Goal: Transaction & Acquisition: Purchase product/service

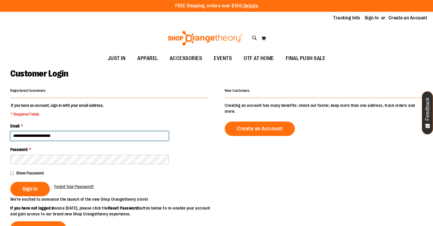
type input "**********"
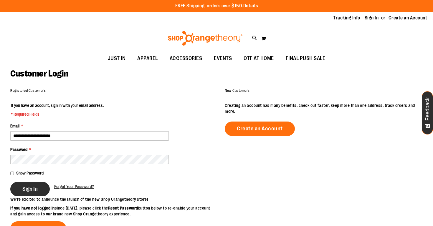
click at [29, 183] on button "Sign In" at bounding box center [29, 189] width 39 height 14
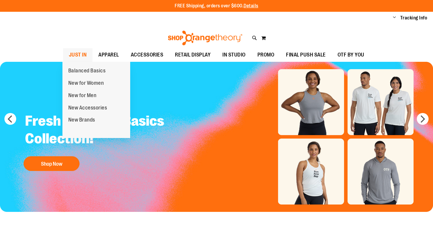
click at [82, 57] on span "JUST IN" at bounding box center [78, 54] width 18 height 13
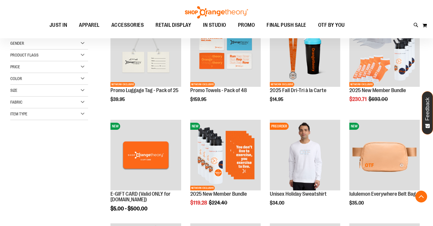
scroll to position [117, 0]
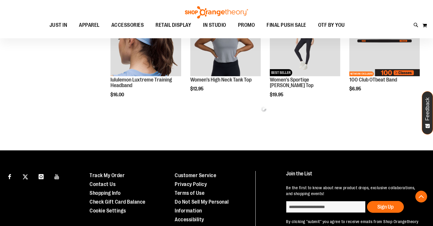
scroll to position [319, 0]
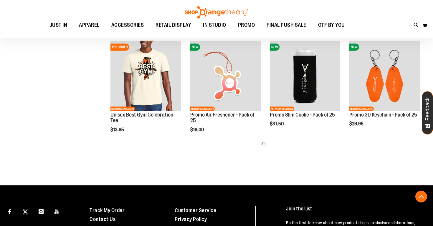
scroll to position [595, 0]
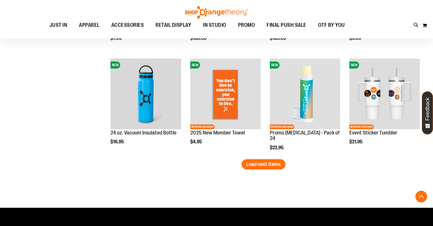
scroll to position [888, 0]
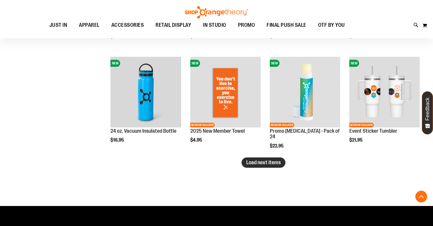
click at [276, 160] on span "Load next items" at bounding box center [263, 162] width 34 height 6
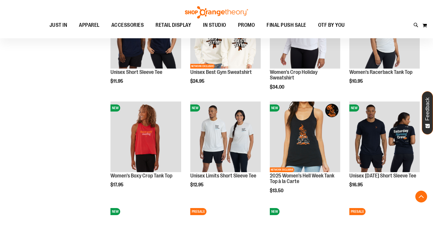
scroll to position [1053, 0]
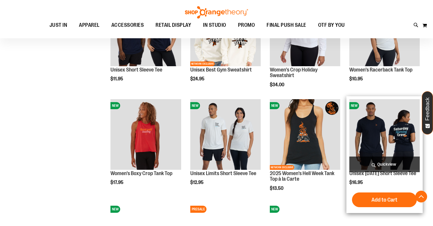
click at [382, 166] on span "Quickview" at bounding box center [384, 165] width 70 height 16
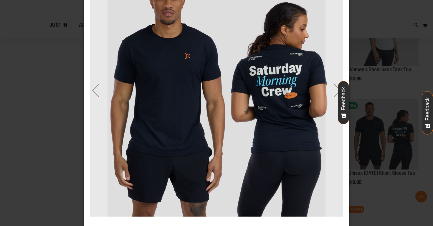
scroll to position [49, 0]
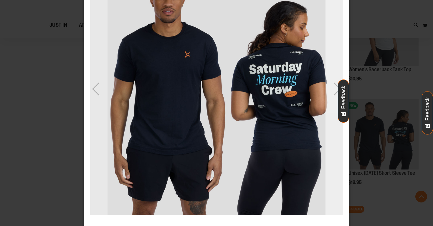
click at [338, 67] on div "Next" at bounding box center [337, 88] width 24 height 253
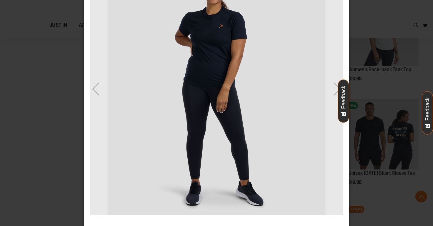
scroll to position [0, 0]
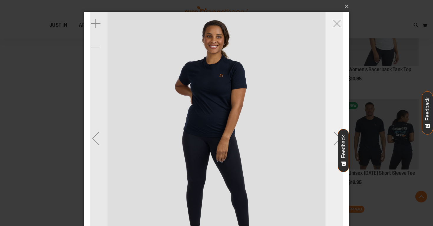
click at [333, 96] on div "Next" at bounding box center [337, 138] width 24 height 253
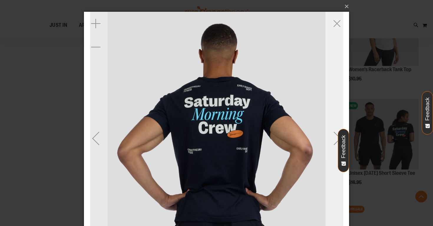
click at [333, 96] on div "Next" at bounding box center [337, 138] width 24 height 253
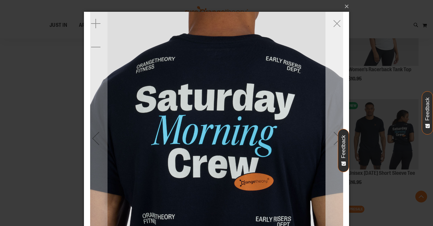
click at [333, 96] on div "Next" at bounding box center [337, 138] width 24 height 253
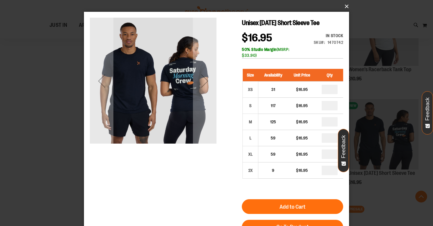
click at [346, 5] on button "×" at bounding box center [218, 6] width 265 height 13
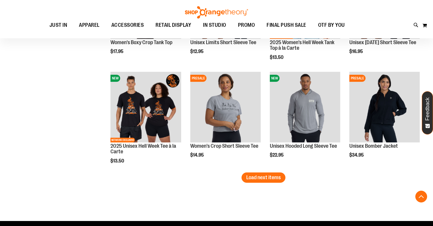
scroll to position [1186, 0]
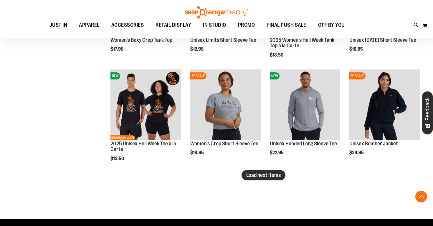
click at [270, 177] on span "Load next items" at bounding box center [263, 175] width 34 height 6
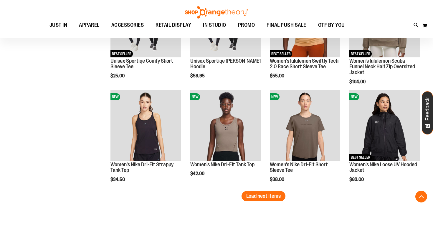
scroll to position [1482, 0]
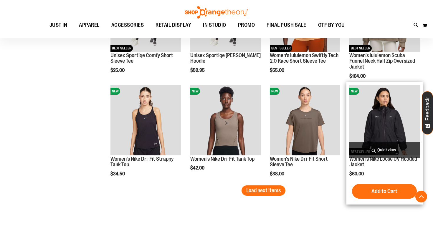
click at [379, 151] on span "Quickview" at bounding box center [384, 150] width 70 height 16
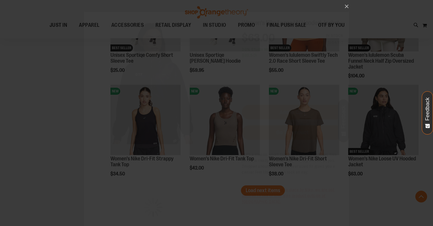
scroll to position [0, 0]
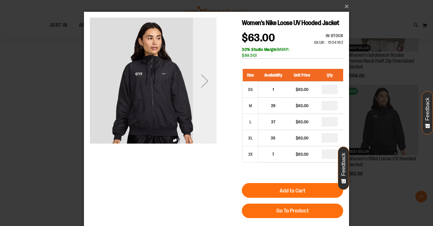
click at [201, 82] on div "Next" at bounding box center [205, 81] width 24 height 24
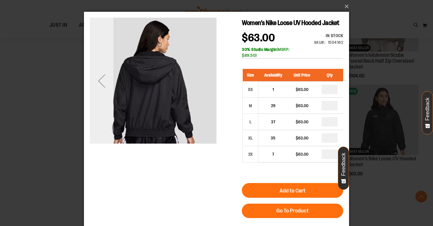
click at [103, 81] on div "Previous" at bounding box center [102, 81] width 24 height 24
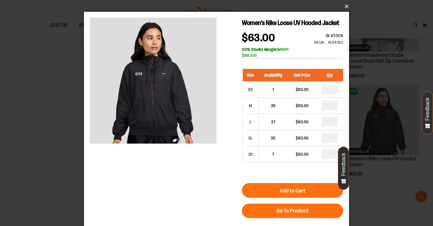
click at [343, 6] on button "×" at bounding box center [218, 6] width 265 height 13
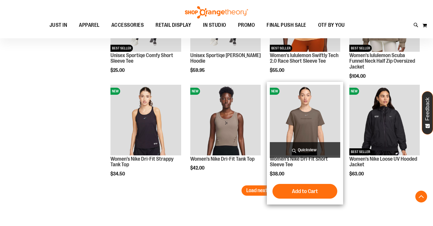
click at [299, 149] on span "Quickview" at bounding box center [305, 150] width 70 height 16
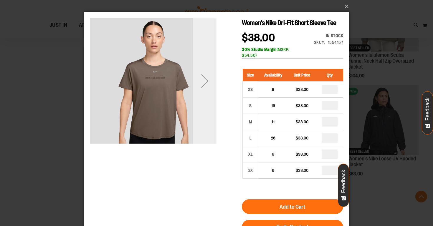
click at [203, 85] on div "Next" at bounding box center [205, 81] width 24 height 24
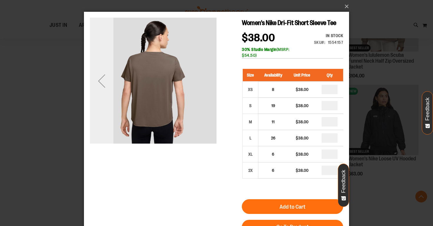
click at [99, 82] on div "Previous" at bounding box center [102, 81] width 24 height 24
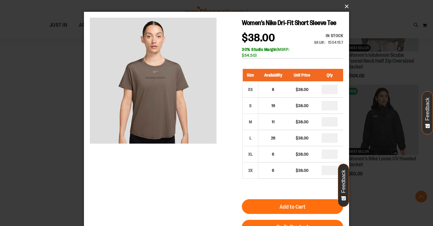
click at [344, 7] on button "×" at bounding box center [218, 6] width 265 height 13
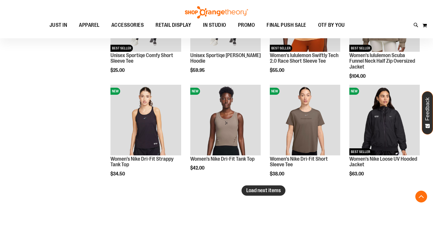
click at [258, 193] on span "Load next items" at bounding box center [263, 190] width 34 height 6
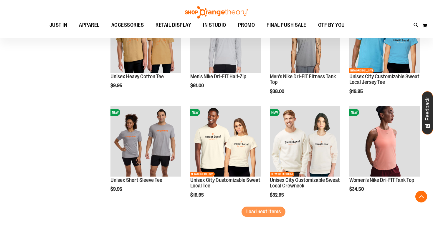
scroll to position [1772, 0]
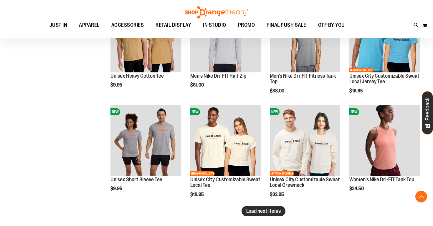
click at [268, 212] on span "Load next items" at bounding box center [263, 211] width 34 height 6
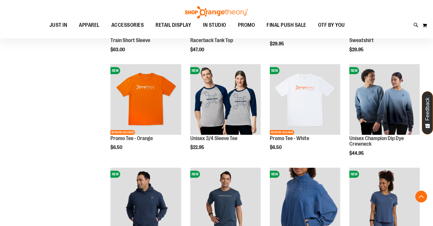
scroll to position [2043, 0]
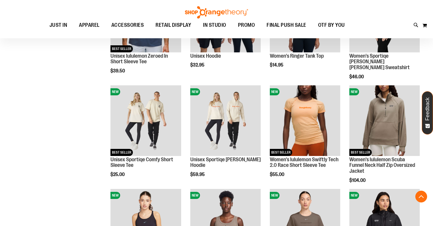
scroll to position [1371, 0]
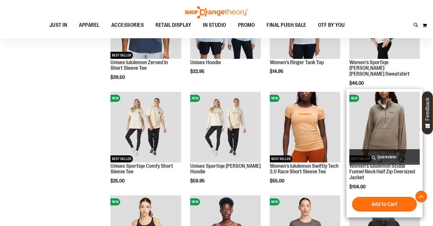
click at [388, 153] on span "Quickview" at bounding box center [384, 157] width 70 height 16
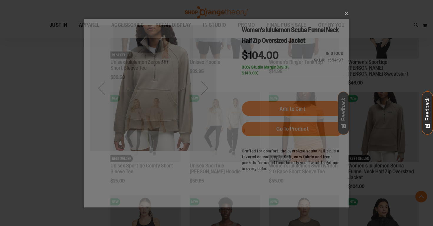
scroll to position [0, 0]
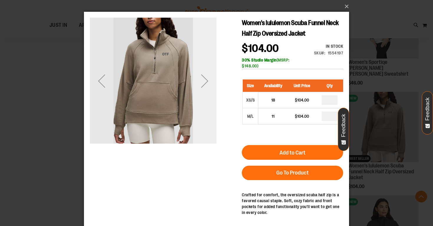
click at [211, 82] on div "Next" at bounding box center [205, 81] width 24 height 24
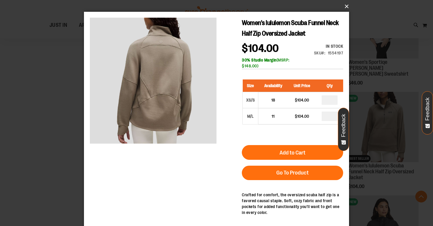
click at [345, 9] on button "×" at bounding box center [218, 6] width 265 height 13
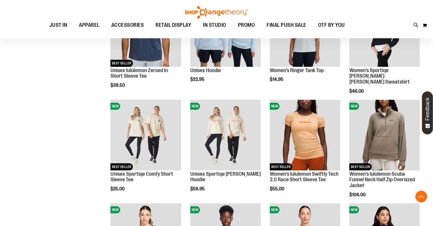
scroll to position [1361, 0]
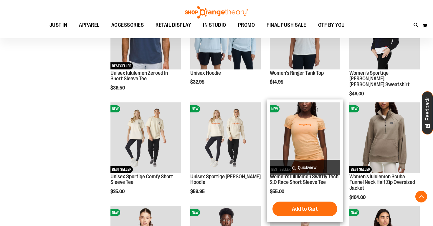
click at [302, 165] on span "Quickview" at bounding box center [305, 168] width 70 height 16
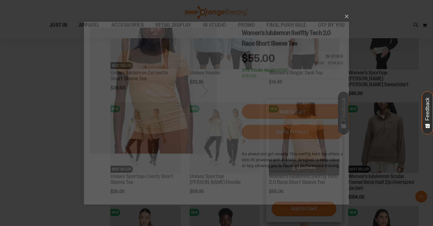
scroll to position [0, 0]
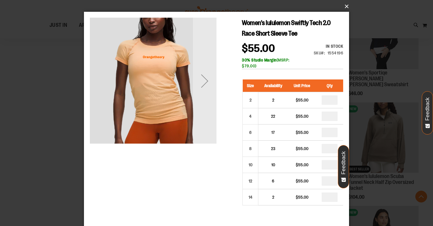
click at [345, 6] on button "×" at bounding box center [218, 6] width 265 height 13
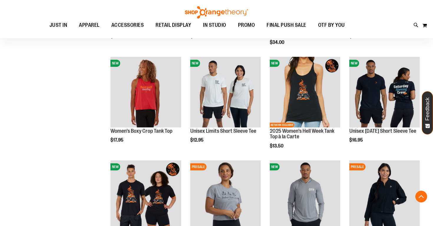
scroll to position [1093, 0]
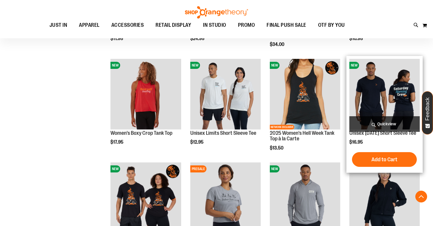
click at [395, 124] on span "Quickview" at bounding box center [384, 124] width 70 height 16
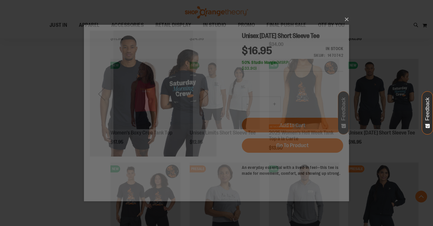
scroll to position [0, 0]
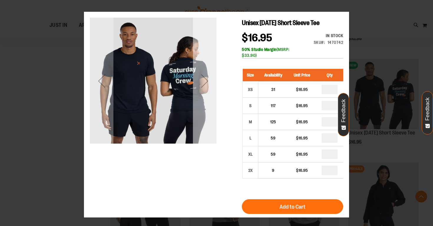
click at [205, 95] on div "Next" at bounding box center [205, 81] width 24 height 127
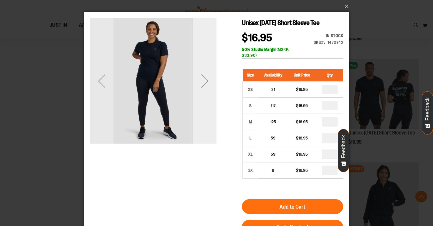
click at [205, 95] on div "Next" at bounding box center [205, 81] width 24 height 127
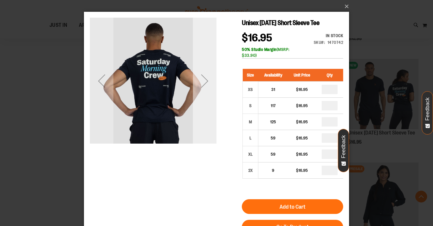
click at [205, 95] on div "Next" at bounding box center [205, 81] width 24 height 127
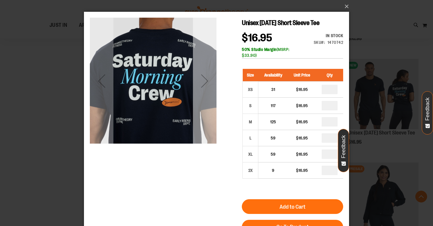
click at [205, 95] on div "Next" at bounding box center [205, 81] width 24 height 127
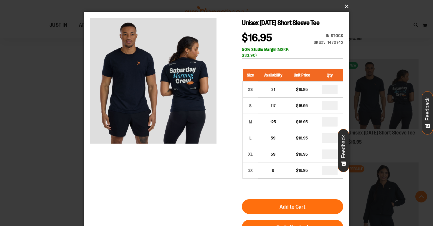
click at [343, 9] on button "×" at bounding box center [218, 6] width 265 height 13
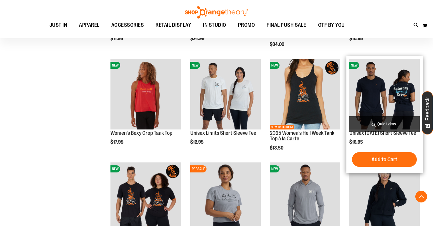
click at [387, 127] on span "Quickview" at bounding box center [384, 124] width 70 height 16
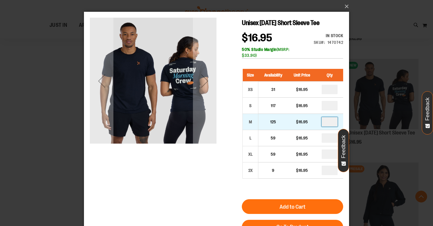
click at [333, 123] on input "number" at bounding box center [329, 121] width 16 height 9
type input "*"
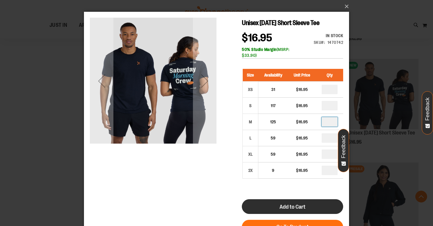
click at [305, 206] on button "Add to Cart" at bounding box center [292, 206] width 101 height 15
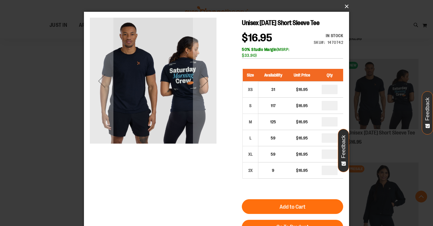
click at [345, 4] on button "×" at bounding box center [218, 6] width 265 height 13
click at [345, 7] on button "×" at bounding box center [218, 6] width 265 height 13
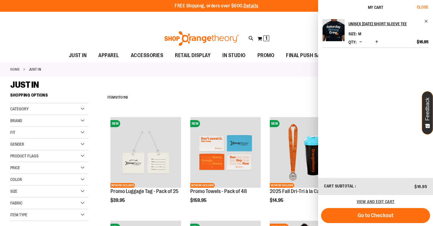
click at [422, 6] on span "Close" at bounding box center [421, 7] width 11 height 5
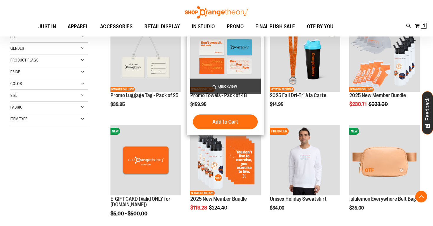
scroll to position [97, 0]
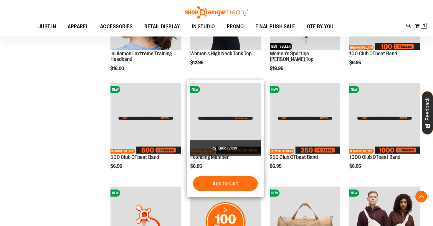
scroll to position [378, 0]
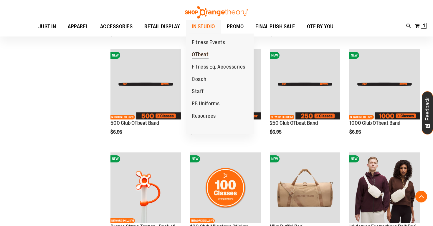
click at [202, 52] on span "OTbeat" at bounding box center [200, 54] width 17 height 7
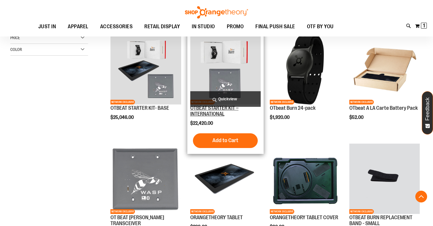
scroll to position [181, 0]
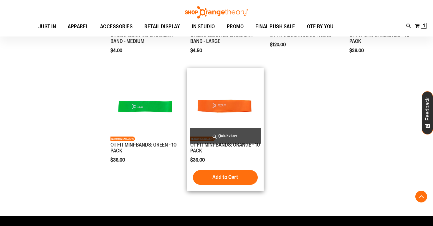
scroll to position [471, 0]
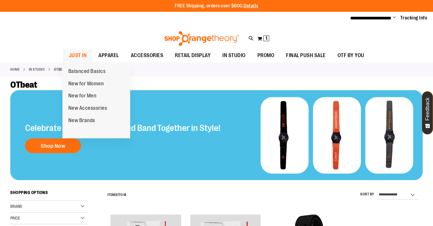
click at [83, 52] on span "JUST IN" at bounding box center [78, 55] width 18 height 13
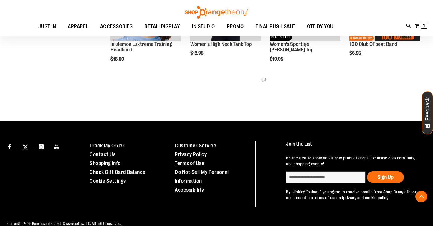
scroll to position [366, 0]
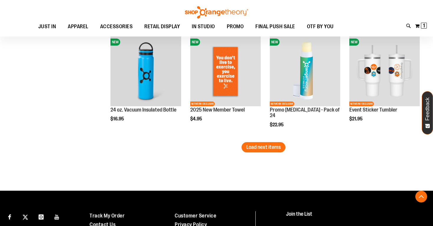
scroll to position [957, 0]
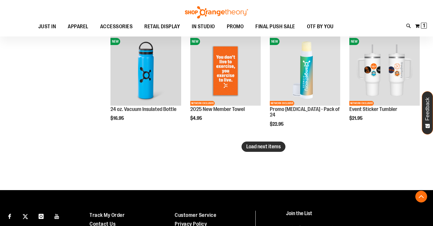
click at [271, 150] on button "Load next items" at bounding box center [263, 147] width 44 height 10
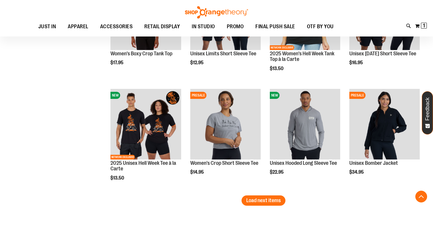
scroll to position [1232, 0]
click at [267, 202] on span "Load next items" at bounding box center [263, 200] width 34 height 6
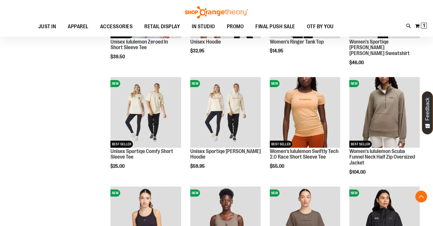
scroll to position [1462, 0]
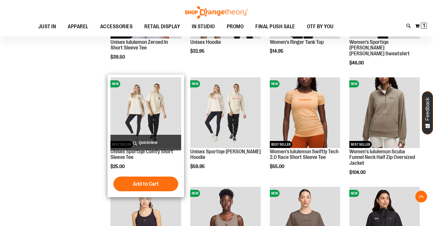
click at [157, 141] on span "Quickview" at bounding box center [145, 143] width 70 height 16
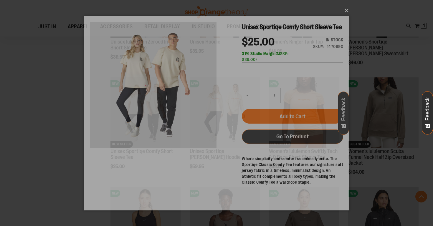
scroll to position [0, 0]
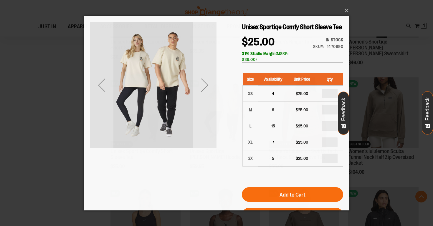
click at [207, 93] on div "Next" at bounding box center [205, 85] width 24 height 24
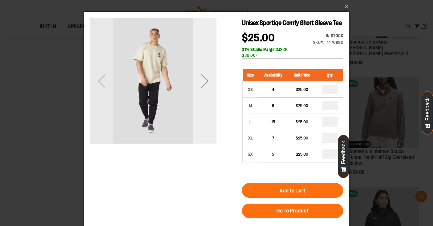
click at [207, 93] on div "Next" at bounding box center [205, 81] width 24 height 127
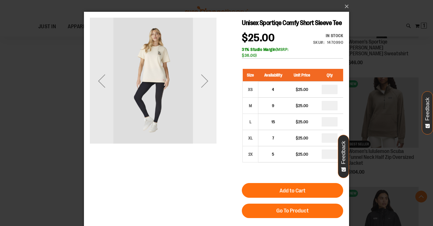
click at [207, 93] on div "Next" at bounding box center [205, 81] width 24 height 127
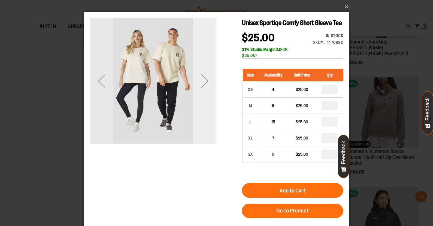
click at [207, 93] on div "Next" at bounding box center [205, 81] width 24 height 127
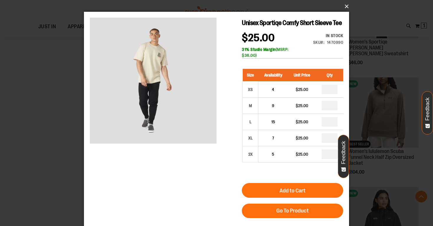
click at [345, 5] on button "×" at bounding box center [218, 6] width 265 height 13
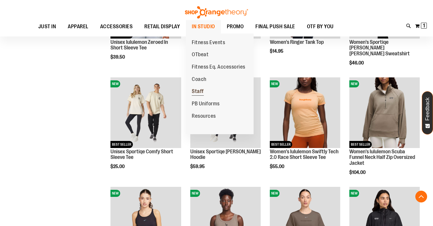
click at [199, 91] on span "Staff" at bounding box center [198, 91] width 12 height 7
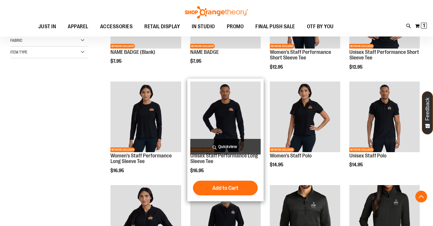
scroll to position [142, 0]
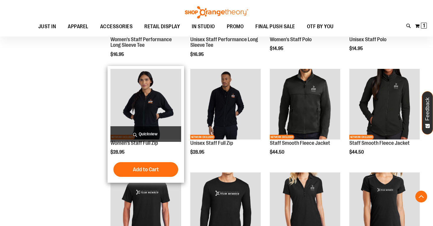
scroll to position [254, 0]
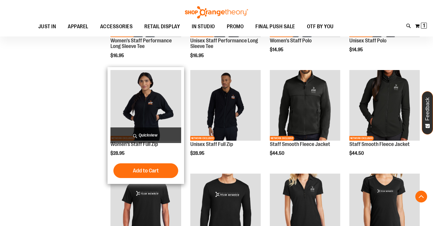
click at [152, 134] on span "Quickview" at bounding box center [145, 135] width 70 height 16
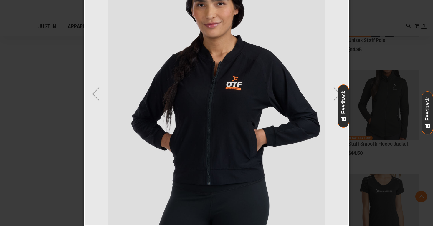
scroll to position [54, 0]
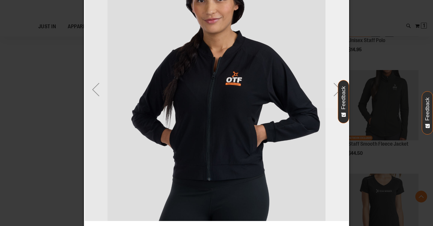
click at [333, 89] on div "Next" at bounding box center [337, 90] width 24 height 24
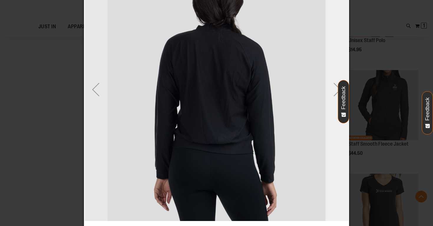
scroll to position [0, 0]
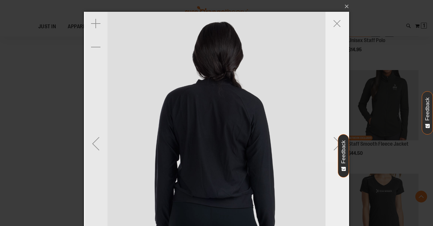
click at [333, 83] on div "Next" at bounding box center [337, 143] width 24 height 263
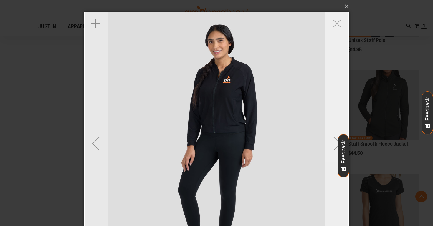
click at [333, 83] on div "Next" at bounding box center [337, 143] width 24 height 263
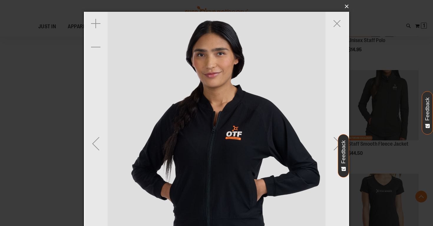
click at [342, 9] on button "×" at bounding box center [218, 6] width 265 height 13
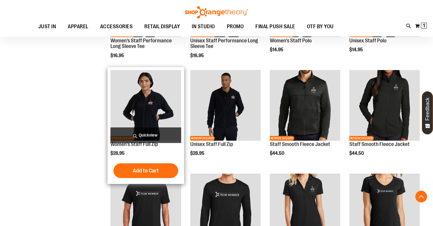
click at [150, 137] on span "Quickview" at bounding box center [145, 135] width 70 height 16
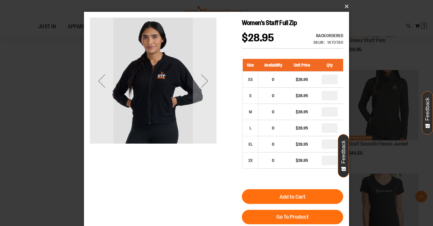
click at [345, 8] on button "×" at bounding box center [218, 6] width 265 height 13
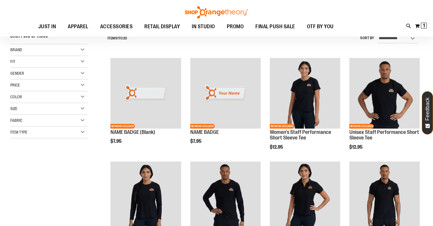
scroll to position [58, 0]
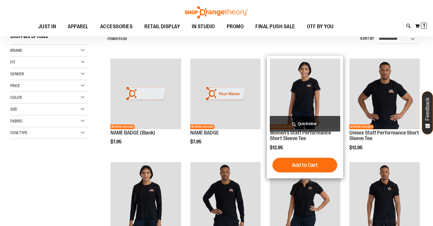
click at [308, 122] on span "Quickview" at bounding box center [305, 124] width 70 height 16
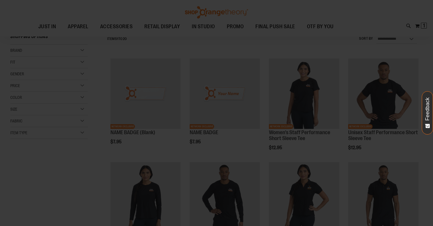
scroll to position [0, 0]
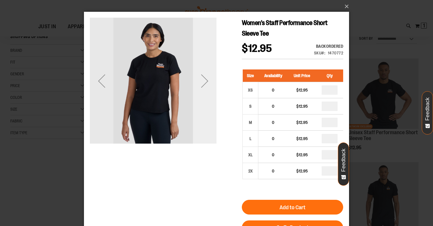
click at [204, 92] on div "Next" at bounding box center [205, 81] width 24 height 24
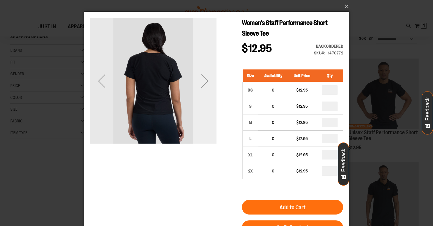
click at [204, 92] on div "Next" at bounding box center [205, 81] width 24 height 24
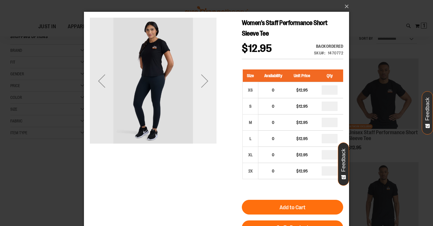
click at [204, 92] on div "Next" at bounding box center [205, 81] width 24 height 24
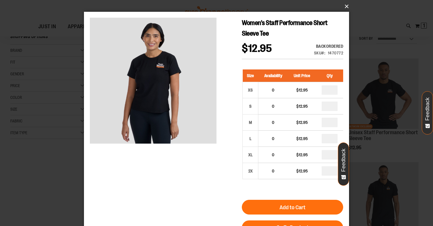
click at [345, 8] on button "×" at bounding box center [218, 6] width 265 height 13
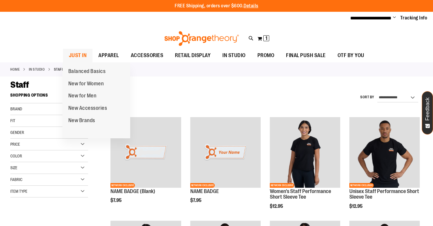
click at [79, 55] on span "JUST IN" at bounding box center [78, 55] width 18 height 13
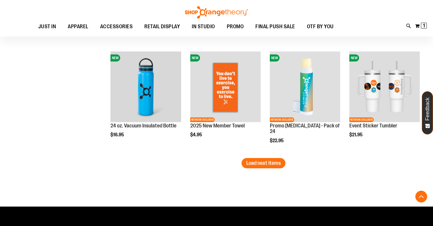
scroll to position [909, 0]
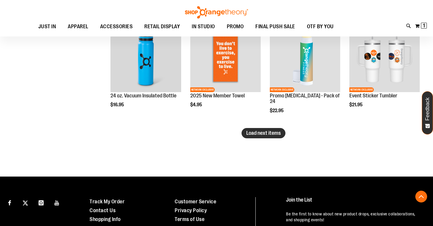
click at [262, 132] on span "Load next items" at bounding box center [263, 133] width 34 height 6
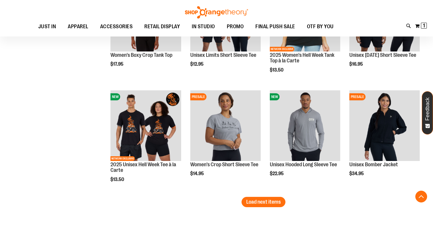
scroll to position [1173, 0]
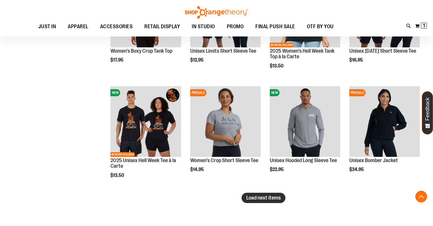
click at [270, 201] on span "Load next items" at bounding box center [263, 198] width 34 height 6
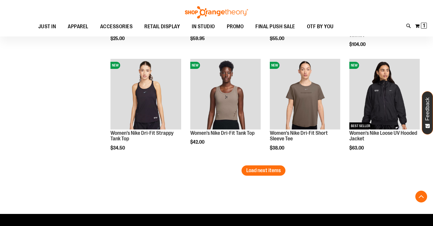
scroll to position [1529, 0]
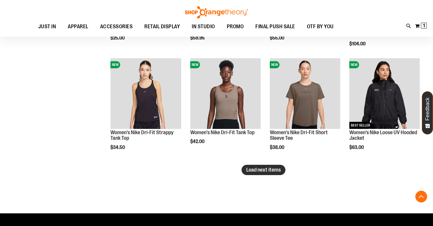
click at [263, 169] on span "Load next items" at bounding box center [263, 170] width 34 height 6
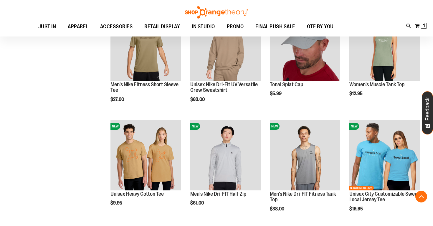
scroll to position [1687, 0]
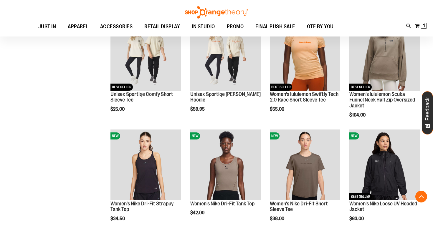
scroll to position [1456, 0]
